Goal: Check status: Check status

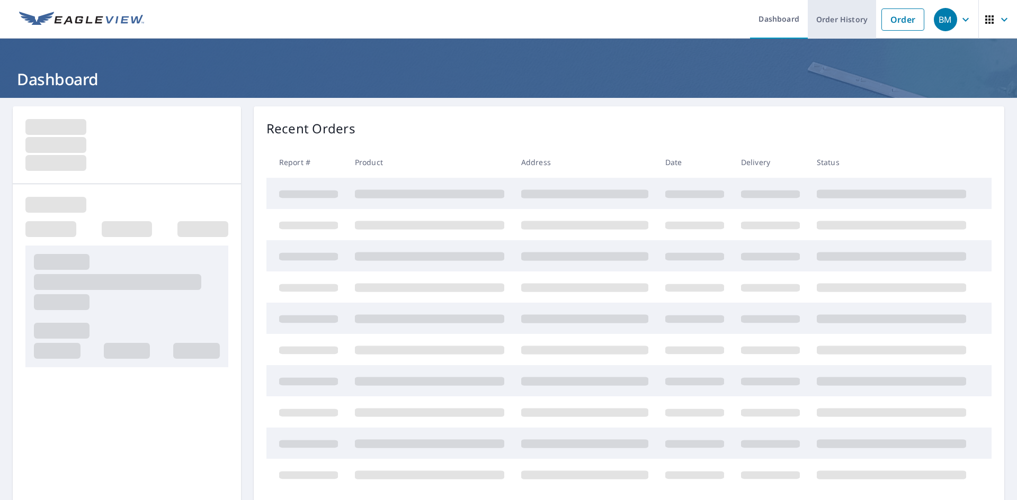
click at [834, 21] on link "Order History" at bounding box center [842, 19] width 68 height 39
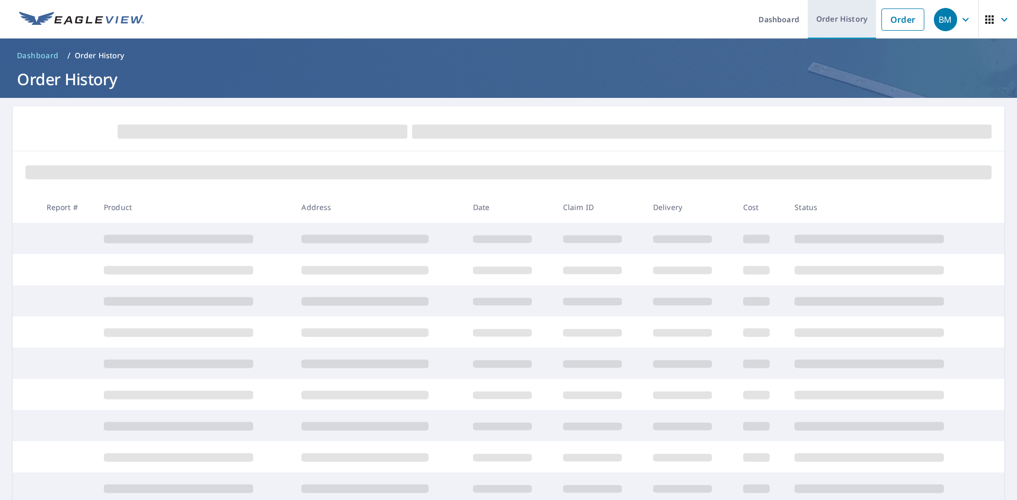
click at [818, 15] on link "Order History" at bounding box center [842, 19] width 68 height 39
click at [758, 6] on link "Dashboard" at bounding box center [779, 19] width 58 height 39
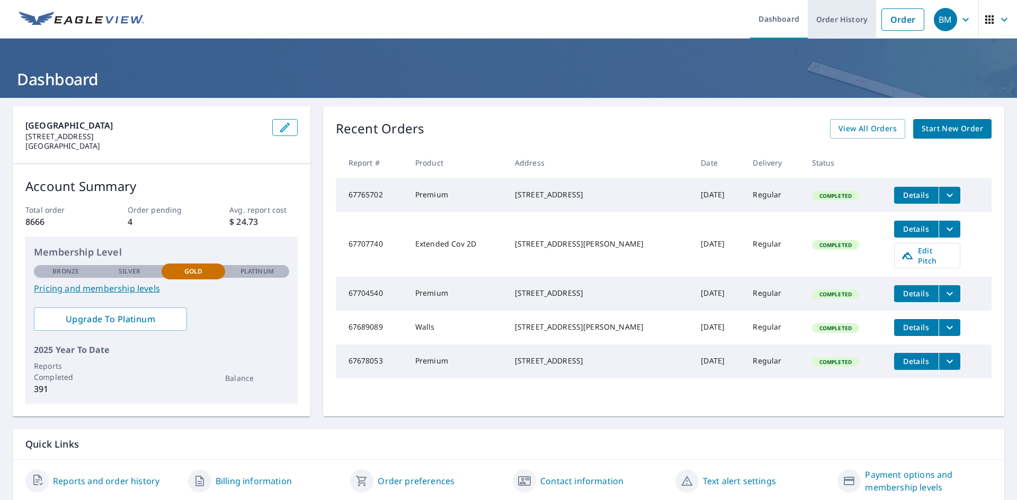
click at [820, 14] on link "Order History" at bounding box center [842, 19] width 68 height 39
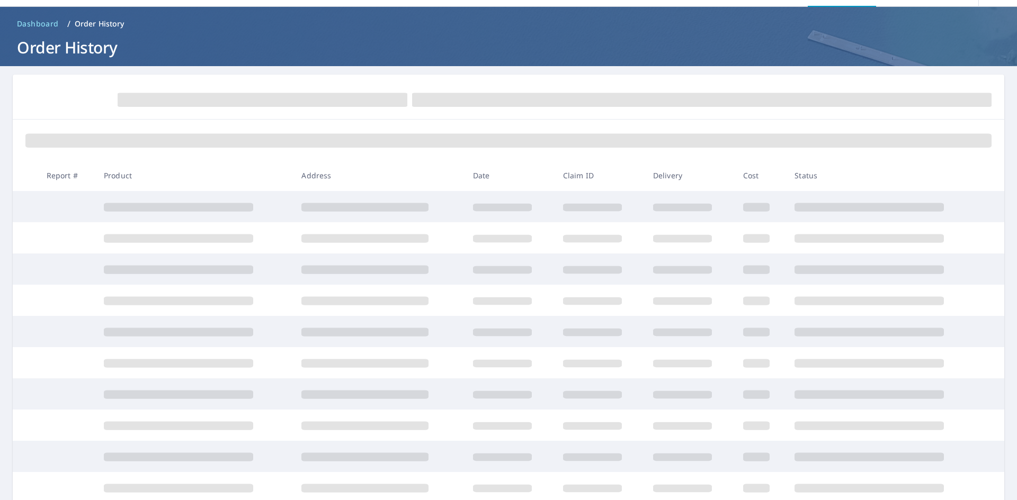
scroll to position [113, 0]
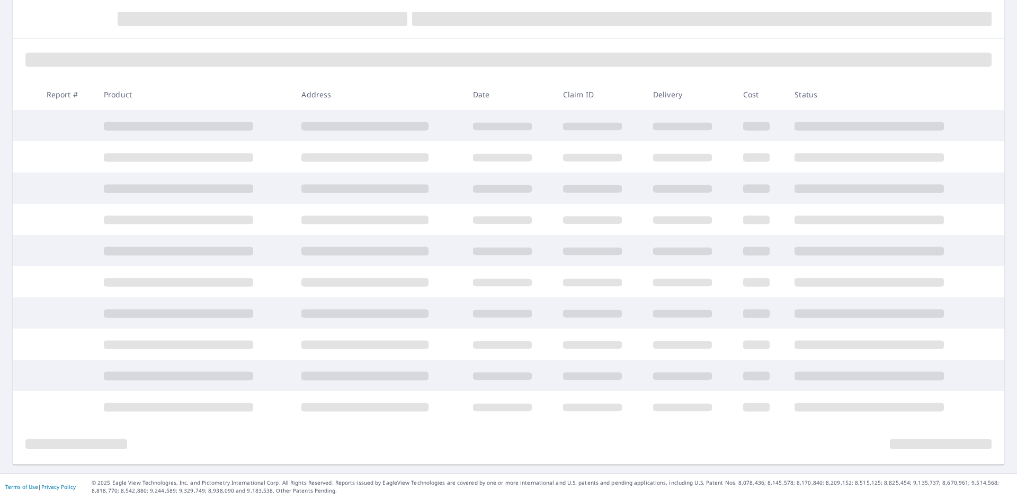
click at [563, 312] on span at bounding box center [592, 313] width 59 height 7
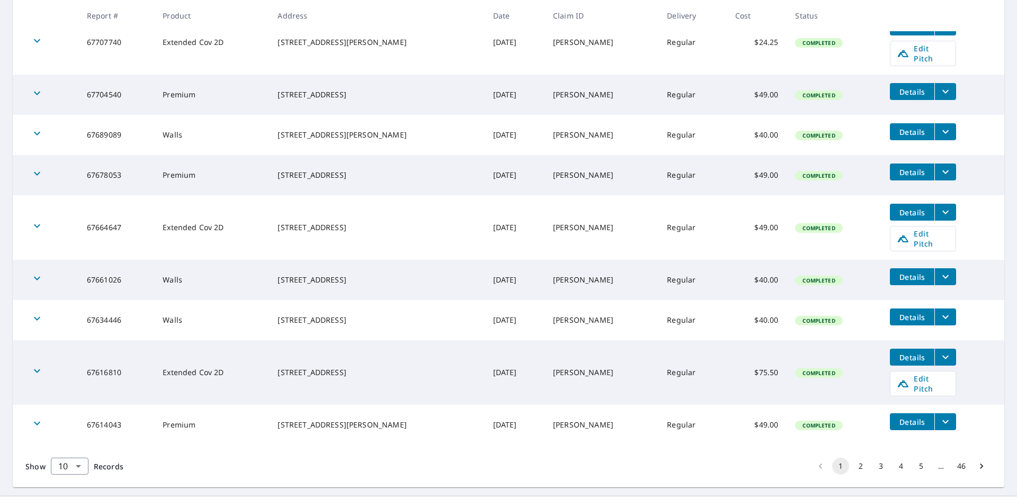
scroll to position [265, 0]
click at [853, 458] on button "2" at bounding box center [860, 466] width 17 height 17
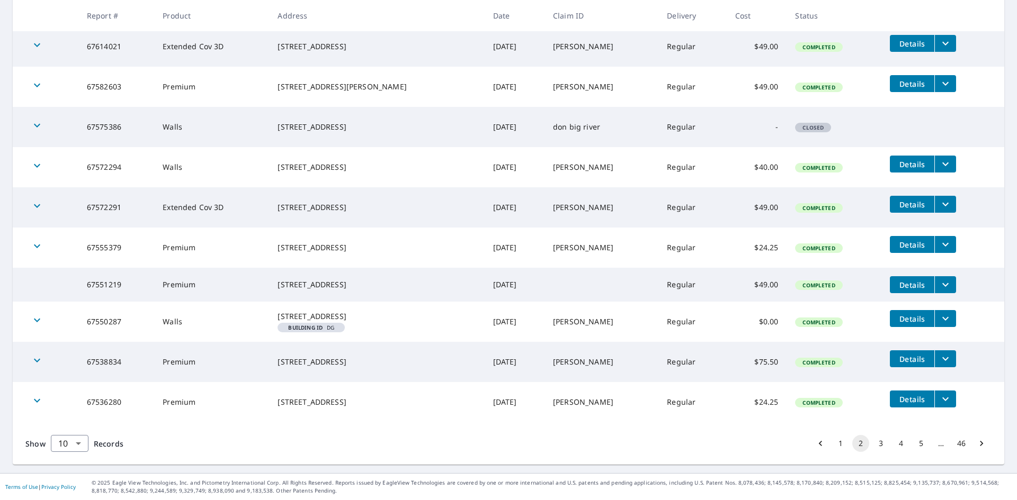
scroll to position [221, 0]
click at [873, 444] on button "3" at bounding box center [880, 443] width 17 height 17
